Goal: Obtain resource: Download file/media

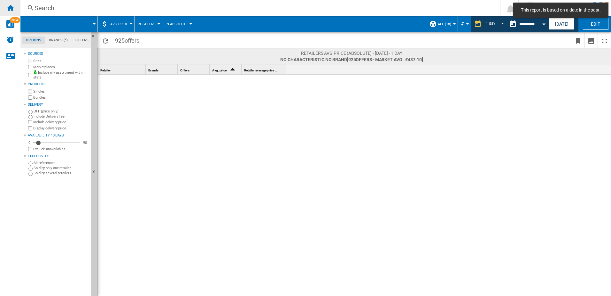
click at [4, 8] on div "Home" at bounding box center [10, 8] width 20 height 16
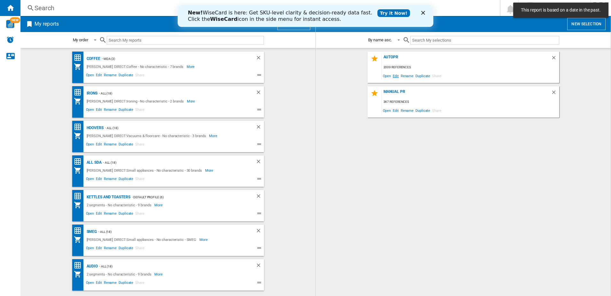
click at [394, 79] on span "Edit" at bounding box center [396, 75] width 8 height 9
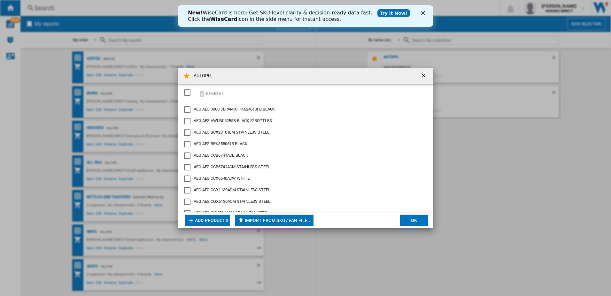
click at [188, 94] on div "SELECTIONS.EDITION_POPUP.SELECT_DESELECT" at bounding box center [187, 92] width 6 height 6
click at [258, 221] on button "Import from SKU / EAN file..." at bounding box center [274, 220] width 78 height 12
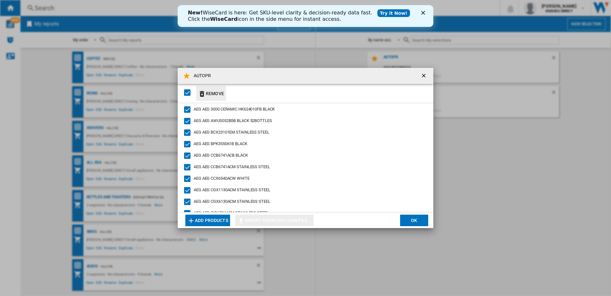
click at [214, 91] on button "Remove" at bounding box center [211, 93] width 30 height 15
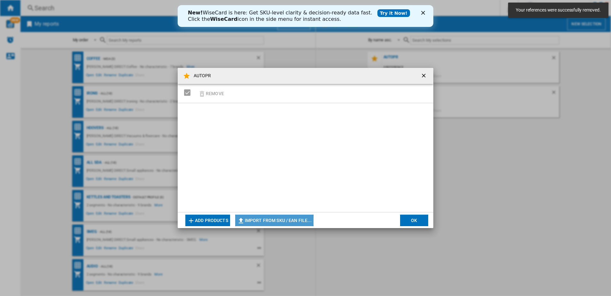
click at [254, 220] on button "Import from SKU / EAN file..." at bounding box center [274, 220] width 78 height 12
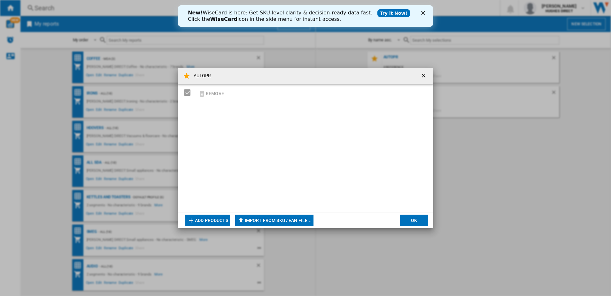
type input "**********"
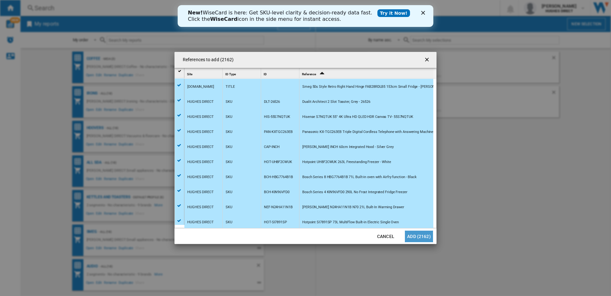
click at [413, 237] on button "Add (2162)" at bounding box center [419, 236] width 28 height 12
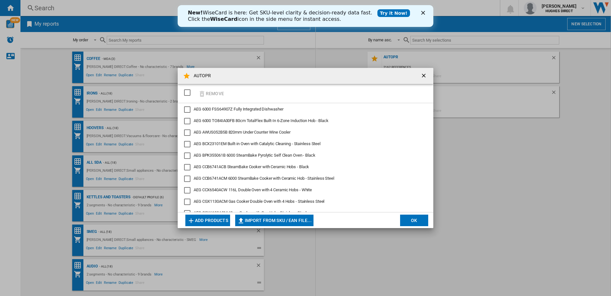
click at [411, 219] on button "OK" at bounding box center [414, 220] width 28 height 12
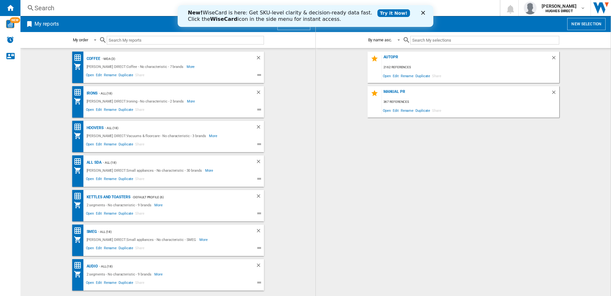
click at [438, 189] on div "AUTOPR 2162 references Open Edit Rename Duplicate Share MANUAL PR 367 reference…" at bounding box center [463, 171] width 282 height 241
click at [395, 54] on div "AUTOPR 2162 references Open Edit Rename Duplicate Share" at bounding box center [464, 66] width 192 height 31
click at [394, 56] on div "AUTOPR" at bounding box center [466, 59] width 169 height 9
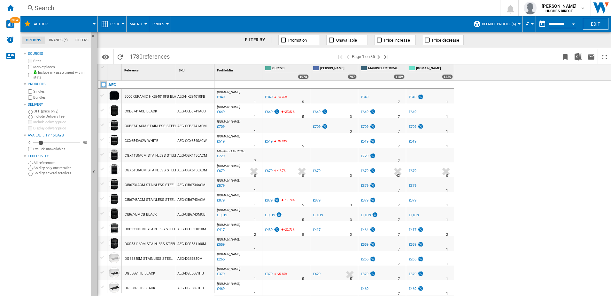
click at [32, 98] on div "Bundles" at bounding box center [58, 97] width 62 height 6
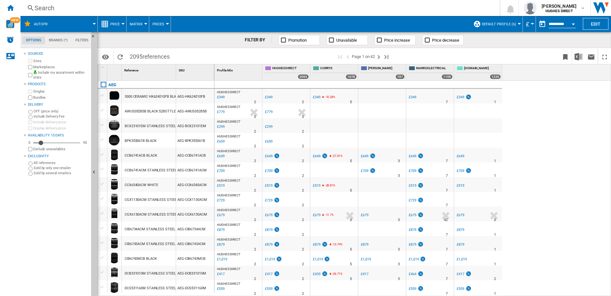
click at [500, 22] on span "Default profile (6)" at bounding box center [499, 24] width 34 height 4
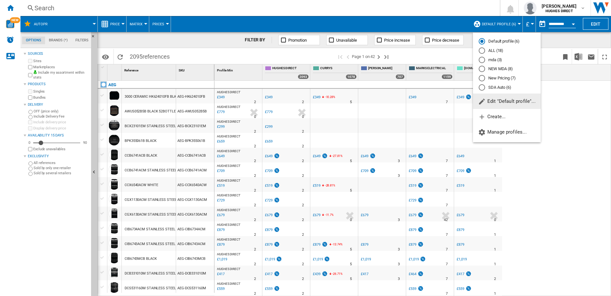
click at [506, 79] on md-radio-button "New Pricing (7)" at bounding box center [507, 78] width 56 height 6
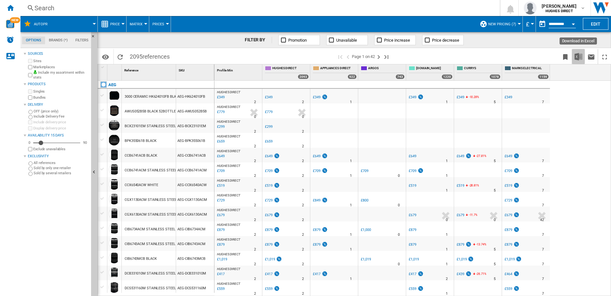
click at [580, 58] on img "Download in Excel" at bounding box center [579, 57] width 8 height 8
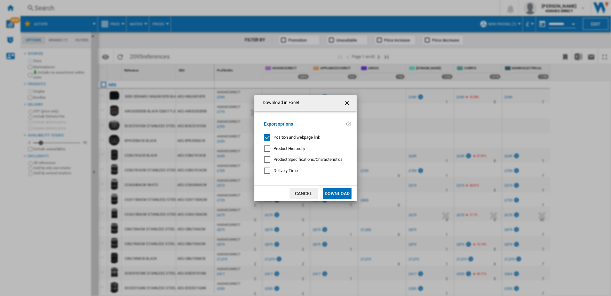
click at [279, 137] on span "Position and webpage link" at bounding box center [297, 137] width 47 height 5
click at [337, 192] on button "Download" at bounding box center [337, 193] width 29 height 12
